Goal: Task Accomplishment & Management: Manage account settings

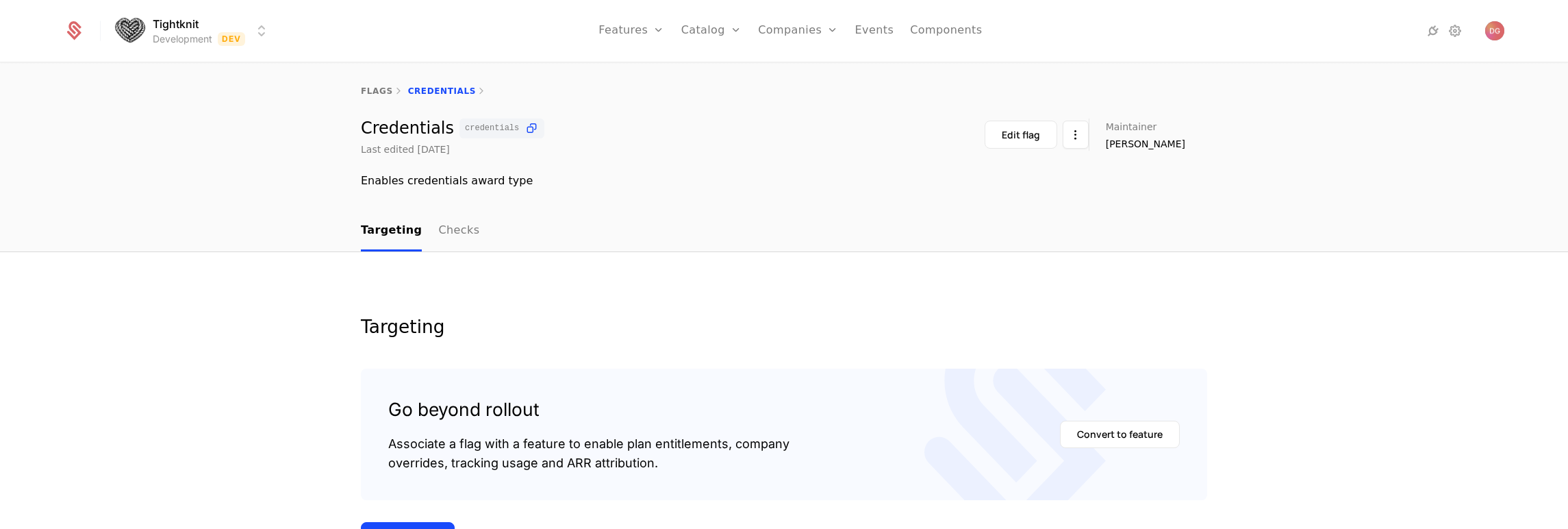
scroll to position [234, 0]
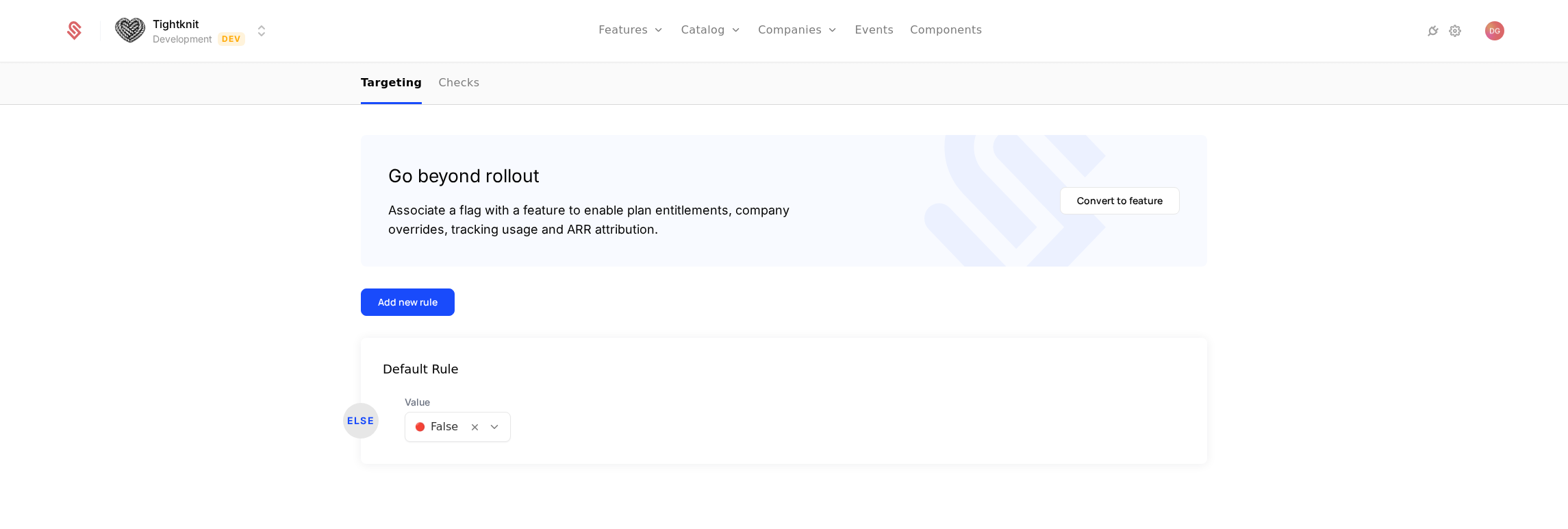
click at [490, 426] on icon at bounding box center [494, 427] width 12 height 12
click at [478, 461] on div "🟢 True" at bounding box center [452, 462] width 88 height 13
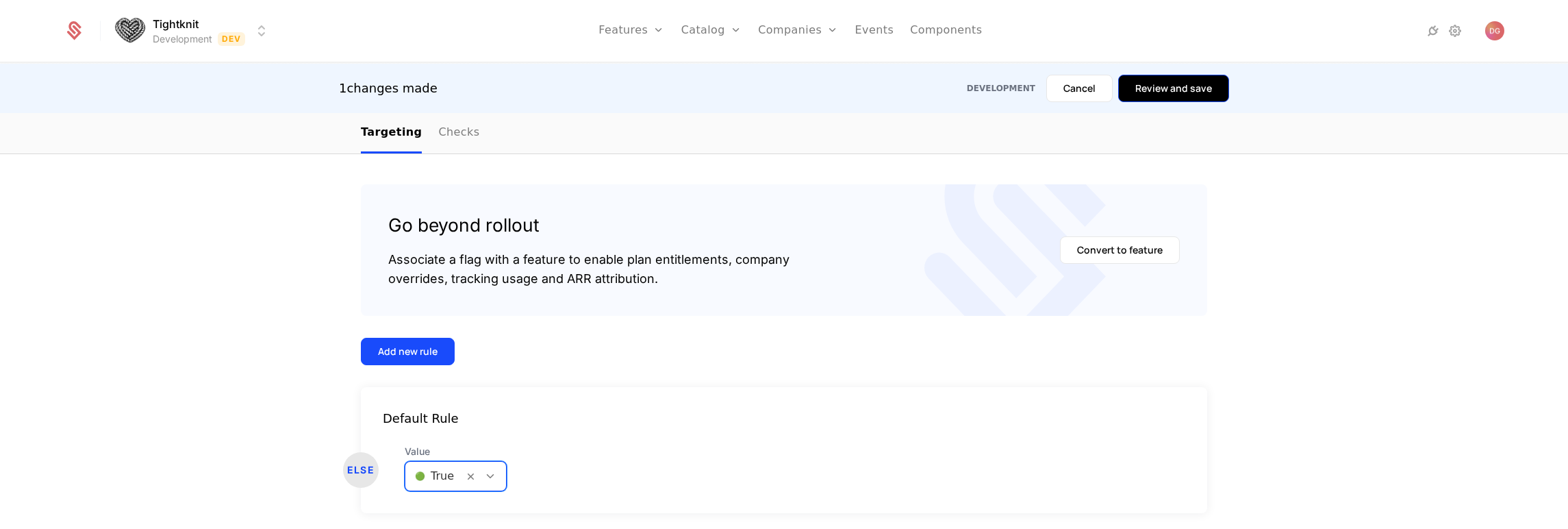
click at [1179, 92] on button "Review and save" at bounding box center [1173, 88] width 111 height 27
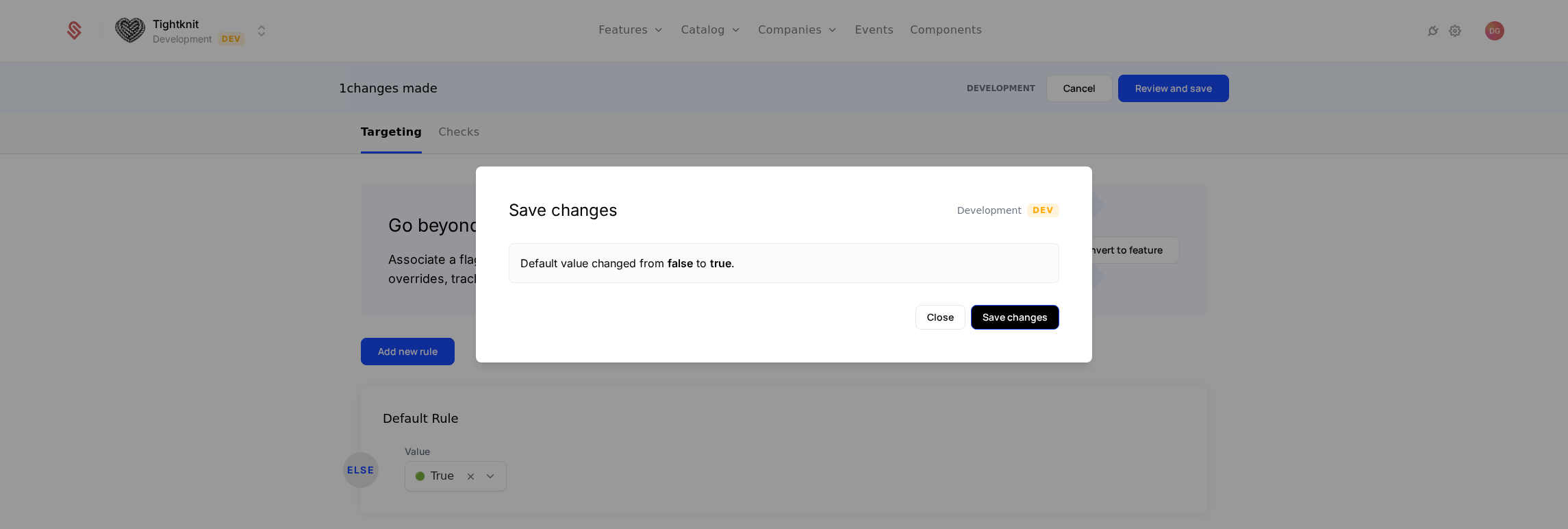
click at [1008, 322] on button "Save changes" at bounding box center [1016, 317] width 89 height 25
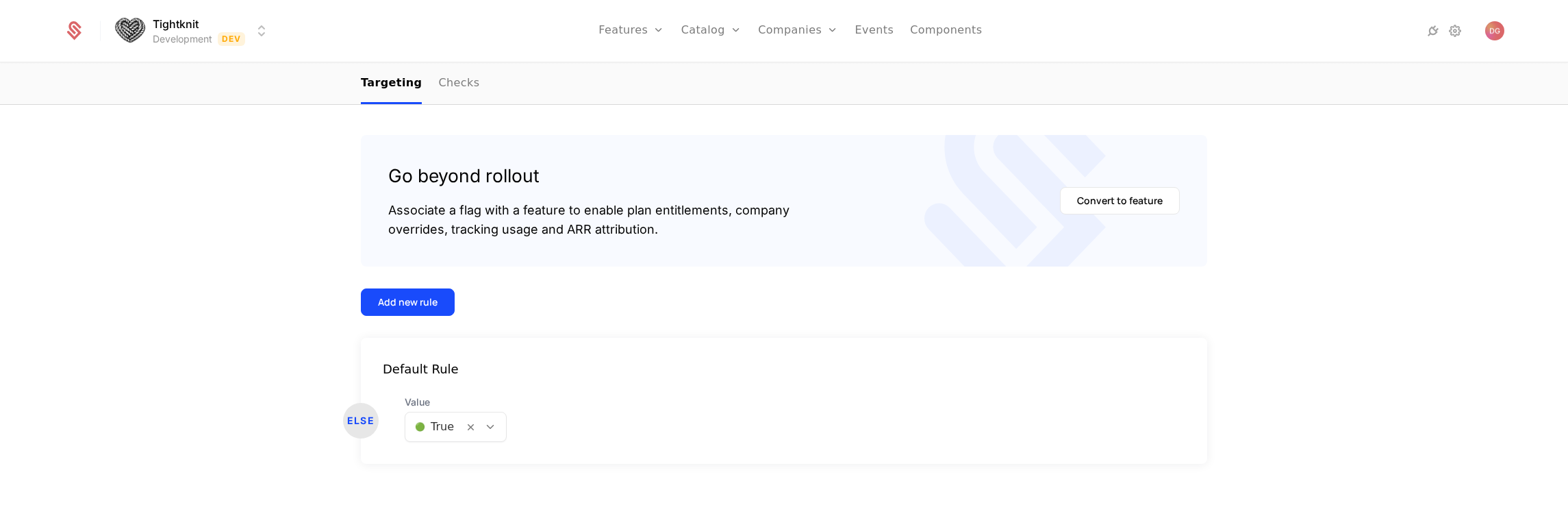
click at [1043, 377] on div "Default Rule" at bounding box center [784, 370] width 846 height 19
